Goal: Task Accomplishment & Management: Complete application form

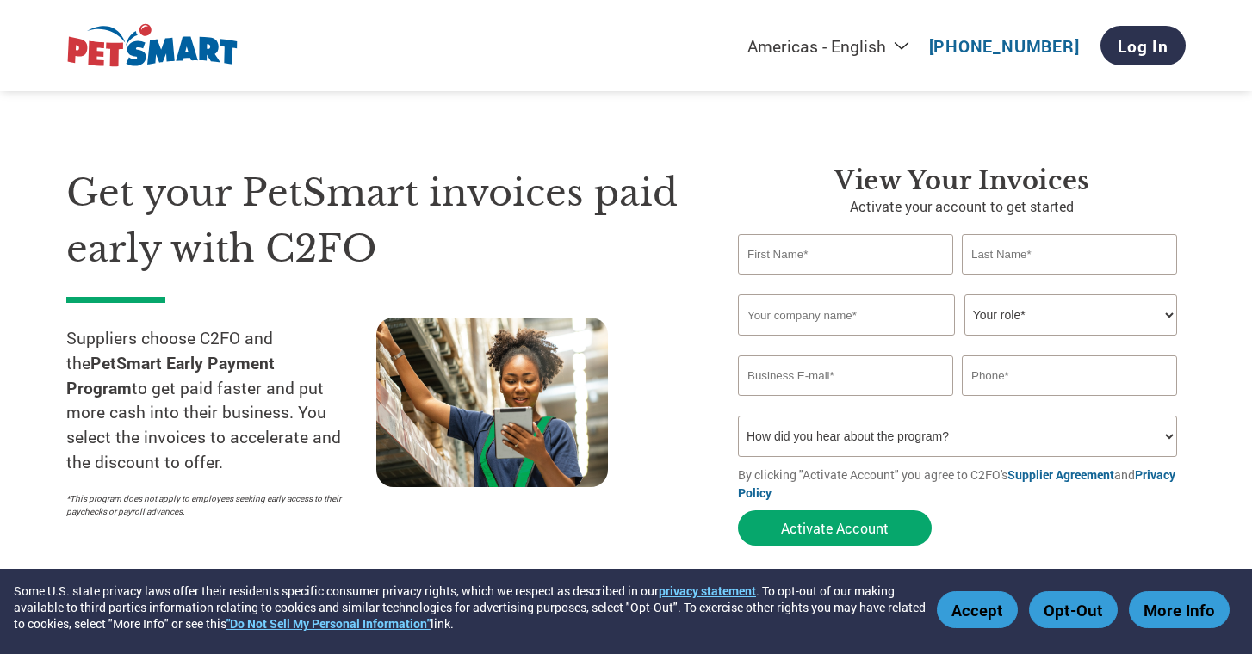
click at [850, 263] on input "text" at bounding box center [845, 254] width 215 height 40
type input "[PERSON_NAME]"
type input "Chereque"
type input "[EMAIL_ADDRESS][DOMAIN_NAME]"
type input "7863029321"
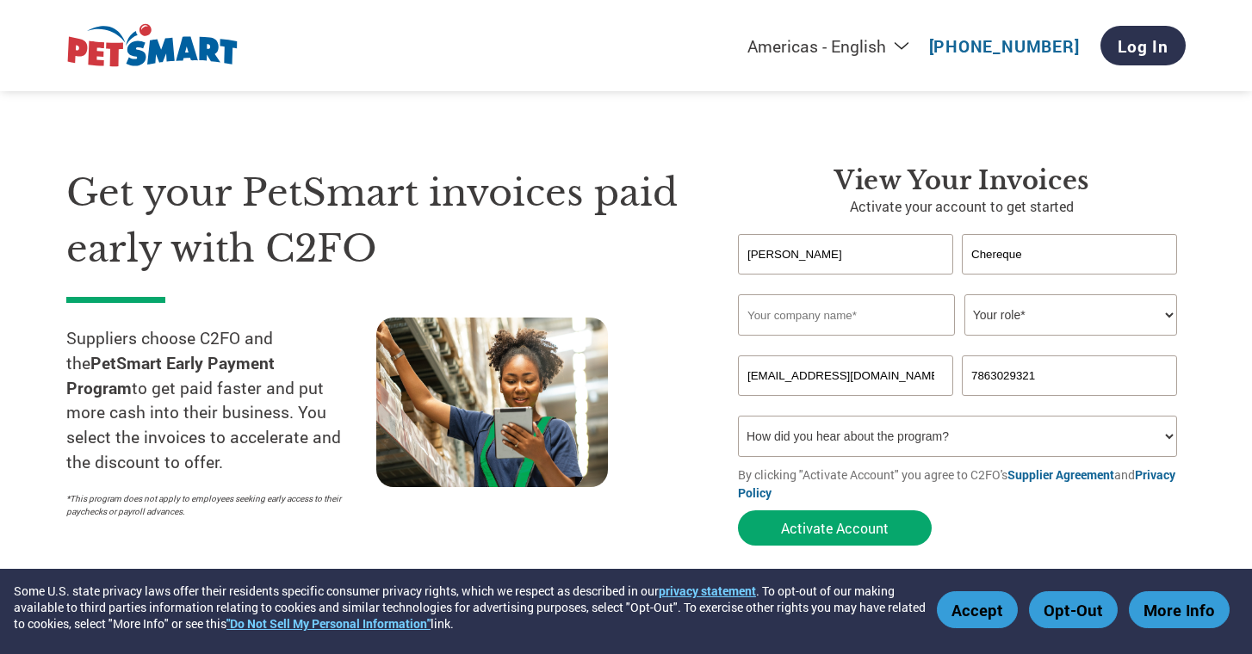
click at [827, 317] on input "text" at bounding box center [846, 314] width 217 height 41
type input "Smart Pet Collective"
click at [986, 325] on select "Your role* CFO Controller Credit Manager Finance Director Treasurer CEO Preside…" at bounding box center [1070, 314] width 213 height 41
select select "OWNER_FOUNDER"
click at [808, 384] on input "[EMAIL_ADDRESS][DOMAIN_NAME]" at bounding box center [845, 376] width 215 height 40
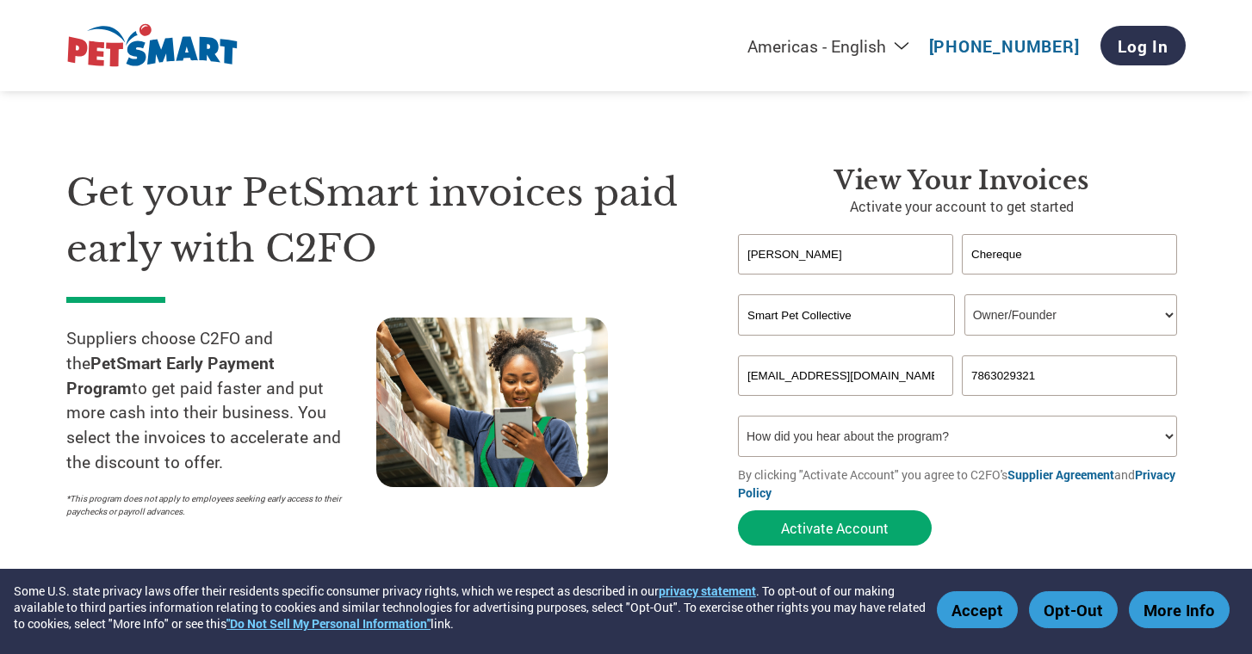
click at [808, 384] on input "[EMAIL_ADDRESS][DOMAIN_NAME]" at bounding box center [845, 376] width 215 height 40
type input "[EMAIL_ADDRESS][DOMAIN_NAME]"
click at [831, 442] on select "How did you hear about the program? Received a letter Email Social Media Online…" at bounding box center [957, 436] width 439 height 41
select select "Other"
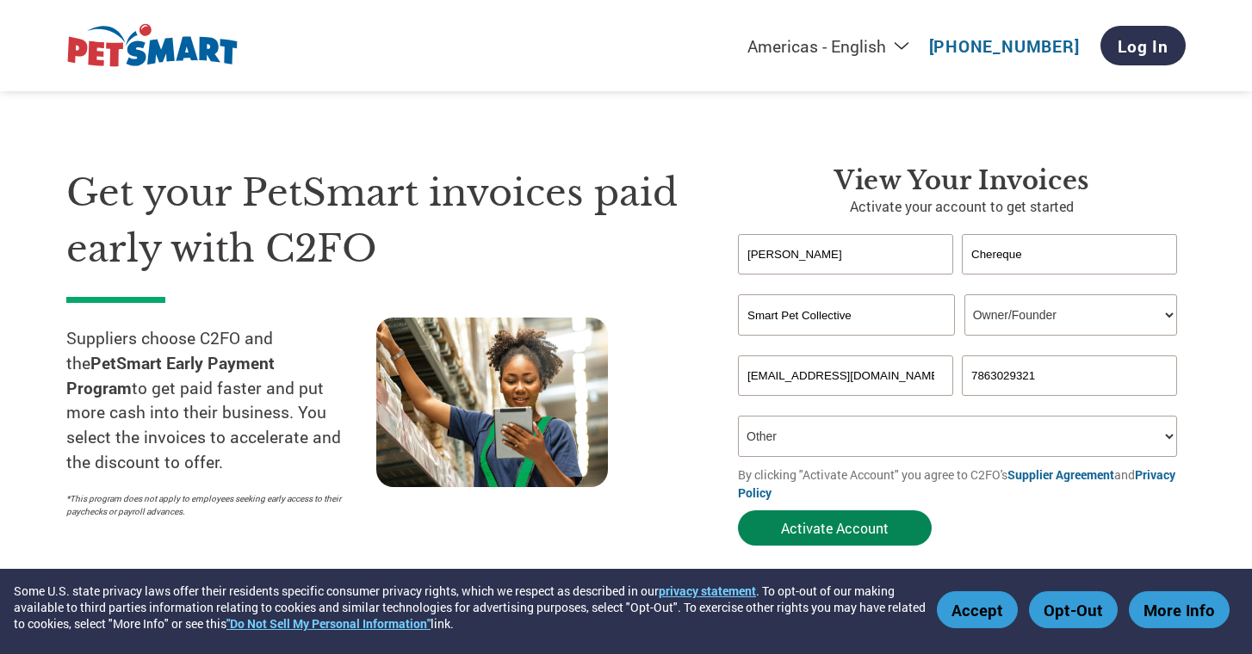
click at [812, 523] on button "Activate Account" at bounding box center [835, 528] width 194 height 35
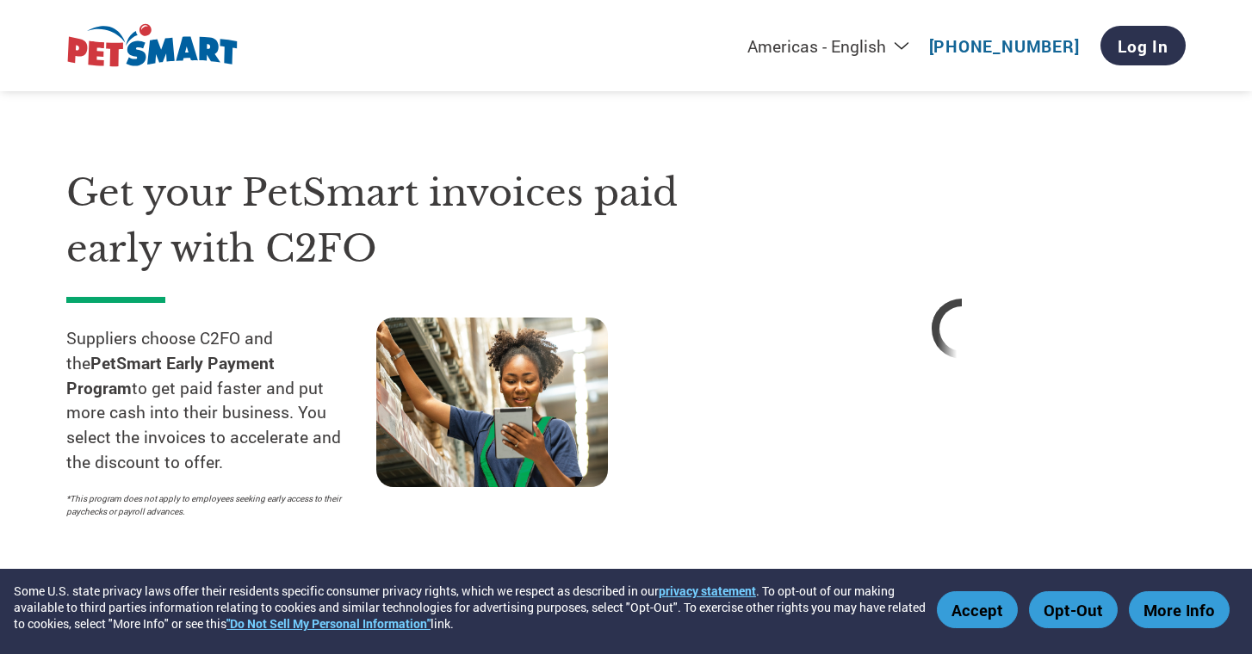
click at [955, 606] on button "Accept" at bounding box center [977, 609] width 81 height 37
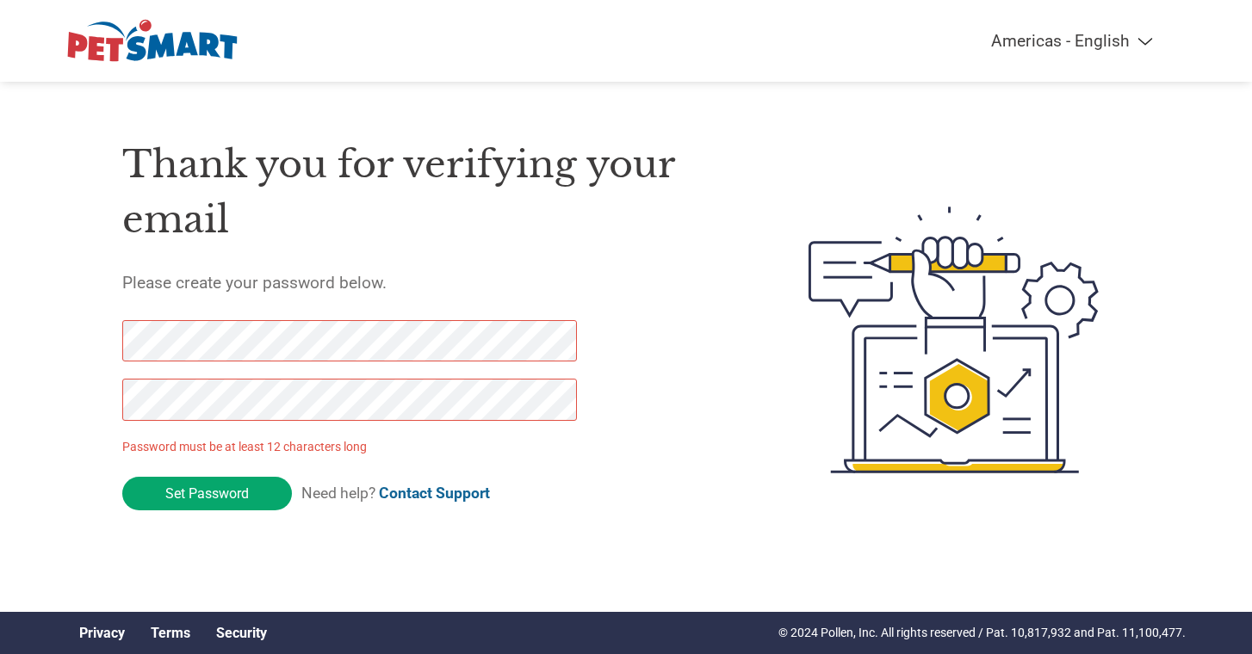
drag, startPoint x: 192, startPoint y: 493, endPoint x: 64, endPoint y: 331, distance: 206.5
click at [64, 331] on div "Americas - English Américas - Español [GEOGRAPHIC_DATA] - Português Amériques -…" at bounding box center [626, 271] width 1252 height 542
click at [186, 495] on input "Set Password" at bounding box center [207, 494] width 170 height 34
